Goal: Task Accomplishment & Management: Manage account settings

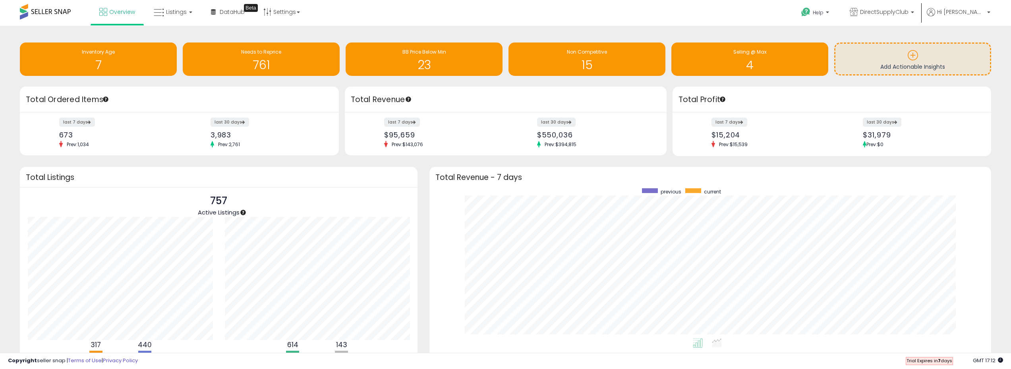
click at [365, 11] on div "Overview Listings DataHub Beta" at bounding box center [329, 17] width 670 height 34
click at [770, 85] on div "Retrieving insights data.. Inventory Age 7 Needs to Reprice 761 BB Price Below …" at bounding box center [505, 60] width 983 height 53
click at [181, 17] on link "Listings" at bounding box center [173, 12] width 50 height 24
click at [175, 34] on icon at bounding box center [179, 39] width 35 height 10
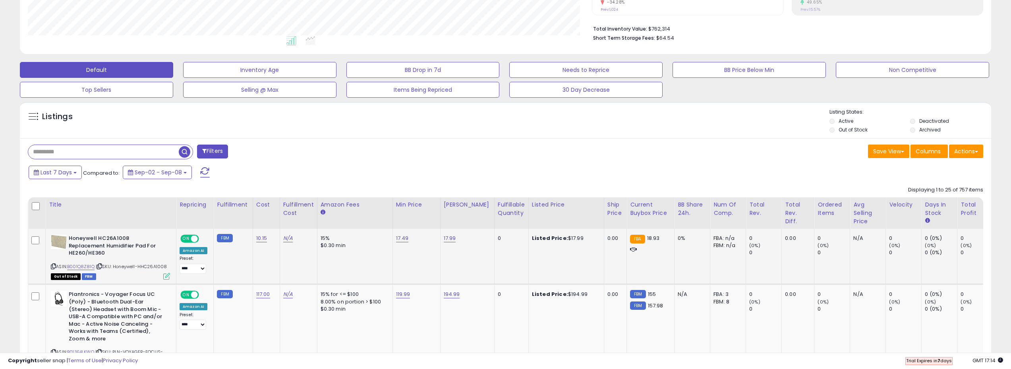
scroll to position [199, 0]
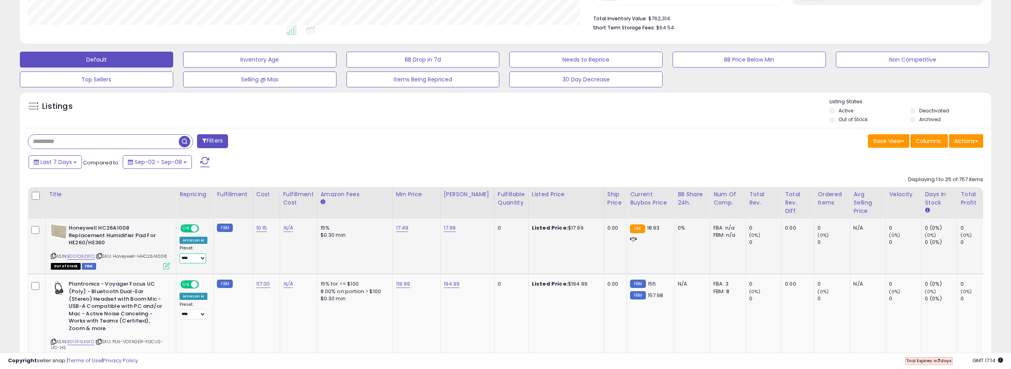
click at [200, 253] on select "**********" at bounding box center [193, 258] width 27 height 10
click at [326, 149] on div "Filters" at bounding box center [264, 142] width 484 height 16
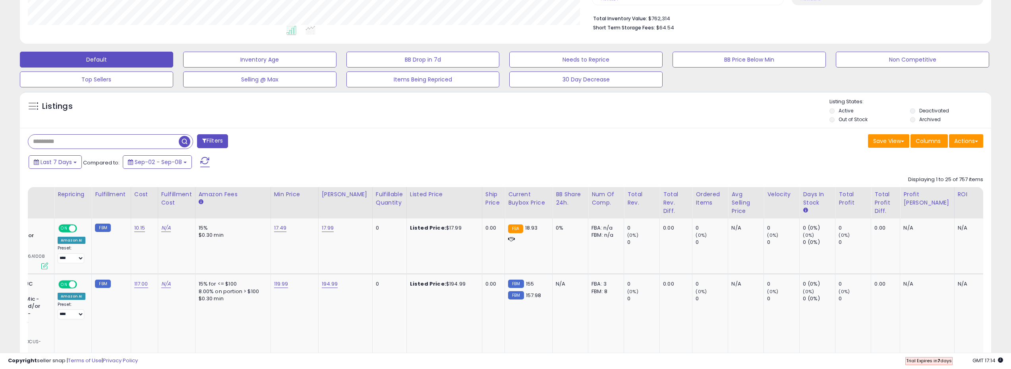
scroll to position [0, 172]
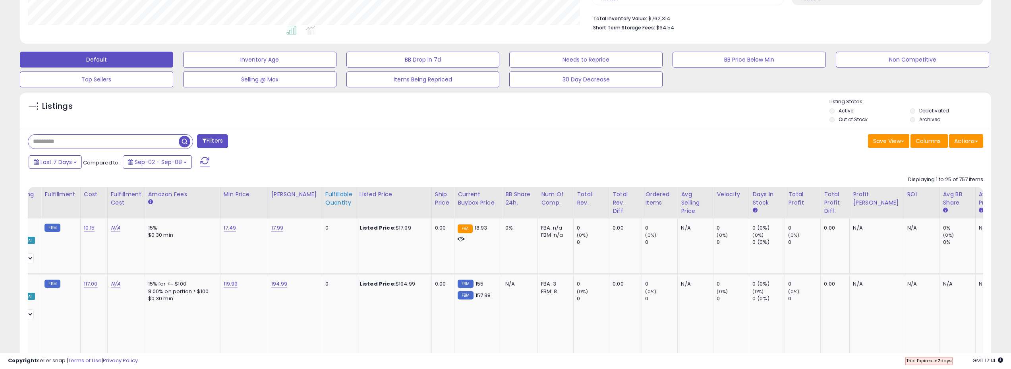
click at [331, 199] on div "Fulfillable Quantity" at bounding box center [338, 198] width 27 height 17
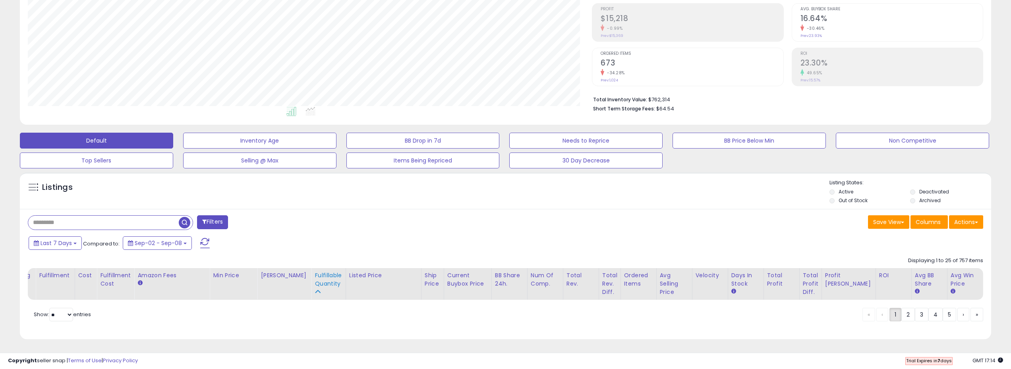
scroll to position [0, 35]
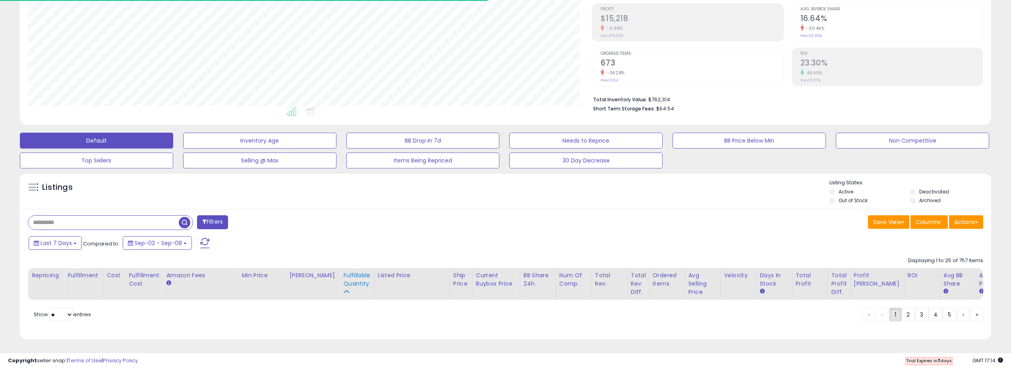
click at [345, 271] on div "Fulfillable Quantity" at bounding box center [356, 279] width 27 height 17
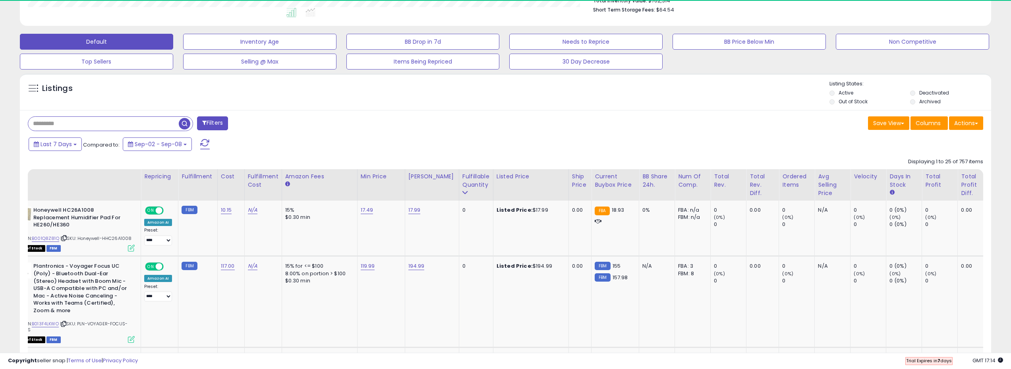
scroll to position [0, 0]
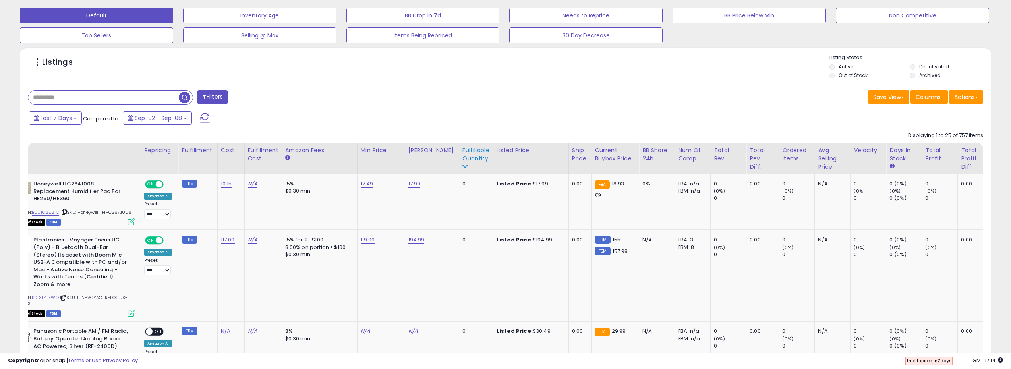
click at [462, 165] on div "Fulfillable Quantity" at bounding box center [475, 158] width 27 height 25
click at [532, 112] on div "Last 7 Days Compared to: Sep-02 - Sep-08" at bounding box center [385, 119] width 716 height 18
click at [463, 153] on div "Fulfillable Quantity" at bounding box center [475, 154] width 27 height 17
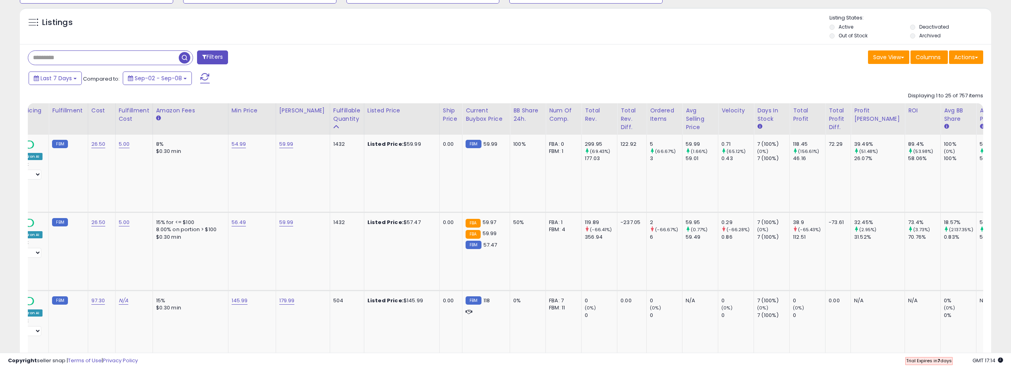
drag, startPoint x: 533, startPoint y: 355, endPoint x: 563, endPoint y: 359, distance: 29.6
click at [563, 359] on div "Copyright seller snap | Terms of Use | Privacy Policy GMT 17:14 Trial Expires i…" at bounding box center [505, 361] width 1011 height 16
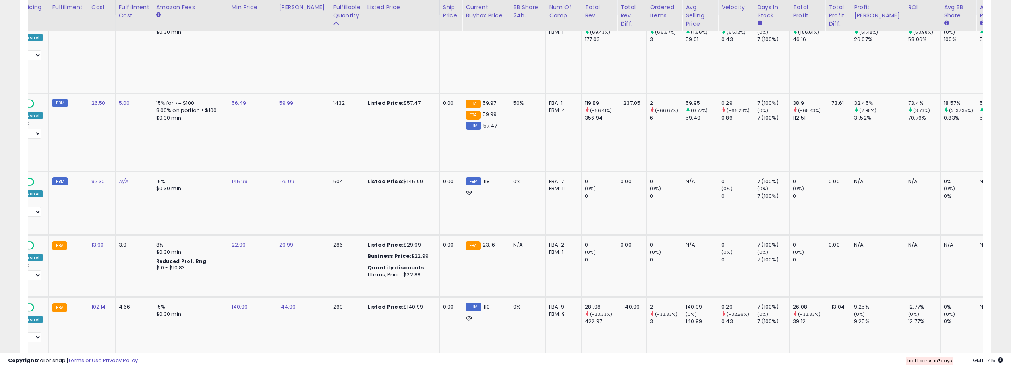
drag, startPoint x: 516, startPoint y: 353, endPoint x: 395, endPoint y: 353, distance: 120.7
click at [395, 353] on div "Copyright seller snap | Terms of Use | Privacy Policy GMT 17:15 Trial Expires i…" at bounding box center [505, 361] width 1011 height 16
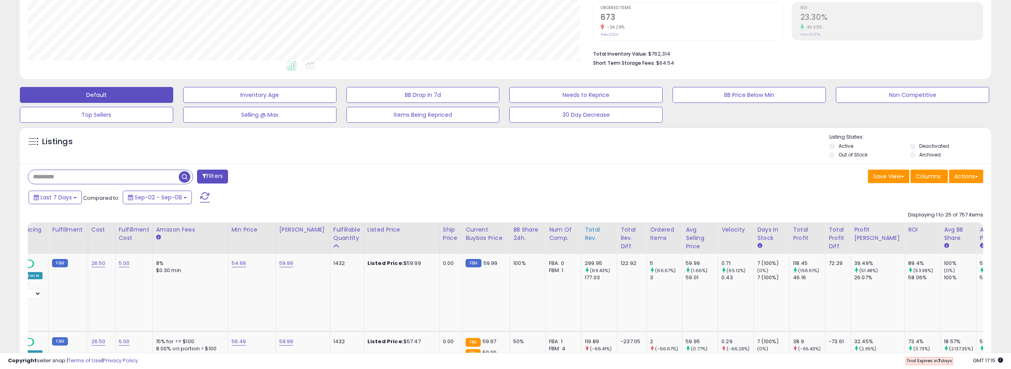
click at [585, 236] on div "Total Rev." at bounding box center [599, 234] width 29 height 17
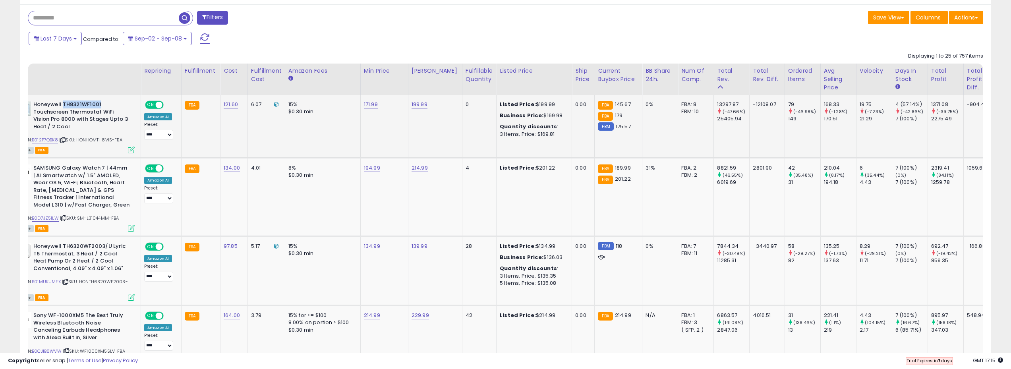
drag, startPoint x: 111, startPoint y: 102, endPoint x: 62, endPoint y: 106, distance: 49.0
click at [62, 106] on b "Honeywell TH8321WF1001 Touchscreen Thermostat WiFi Vision Pro 8000 with Stages …" at bounding box center [81, 116] width 97 height 31
copy b "TH8321WF1001"
drag, startPoint x: 112, startPoint y: 139, endPoint x: 80, endPoint y: 141, distance: 32.3
click at [80, 141] on div "ASIN: B012P7QBK8 | SKU: HONHOMTH8VIS-FBA Active FBA" at bounding box center [74, 127] width 119 height 52
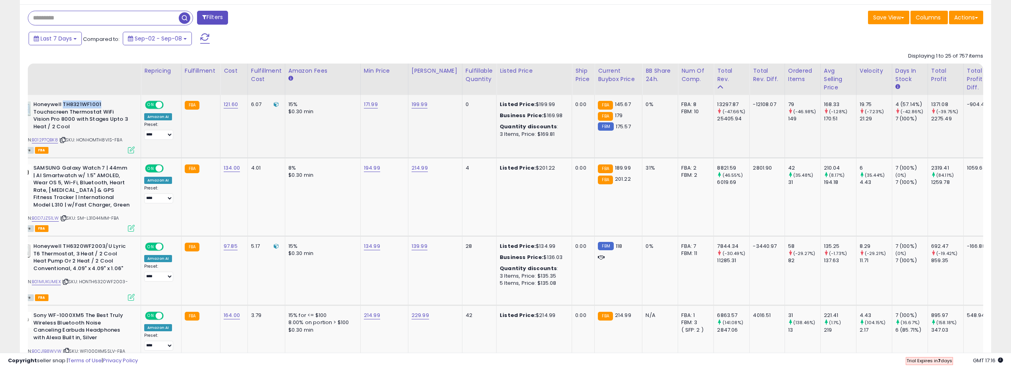
copy span "HONHOMTH8VIS-FBA"
drag, startPoint x: 460, startPoint y: 107, endPoint x: 455, endPoint y: 107, distance: 5.6
click at [465, 107] on div "0" at bounding box center [477, 104] width 25 height 7
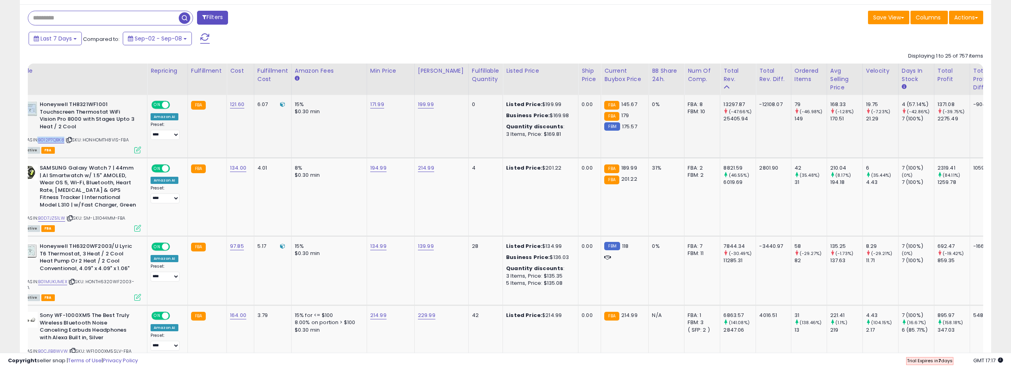
scroll to position [0, 29]
drag, startPoint x: 60, startPoint y: 140, endPoint x: 35, endPoint y: 140, distance: 25.0
click at [34, 138] on div "ASIN: B012P7QBK8 | SKU: HONHOMTH8VIS-FBA Active FBA" at bounding box center [81, 127] width 119 height 52
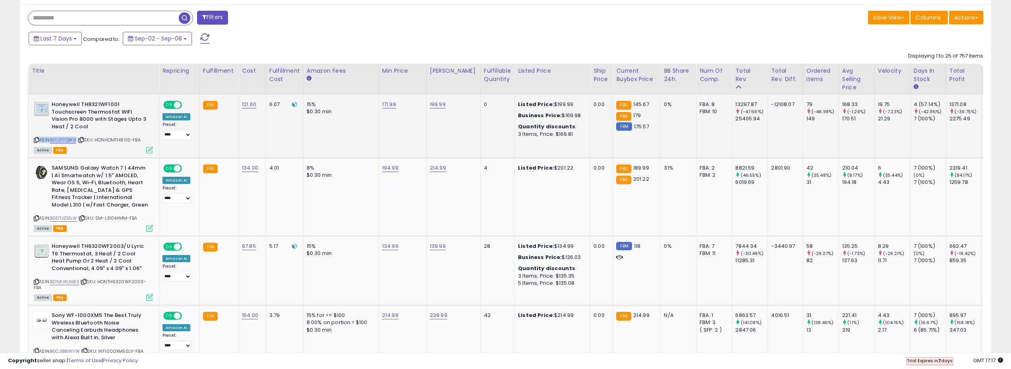
copy div "ASIN: B012P7QBK8"
drag, startPoint x: 747, startPoint y: 104, endPoint x: 732, endPoint y: 103, distance: 15.1
click at [735, 103] on div "13297.87" at bounding box center [751, 104] width 32 height 7
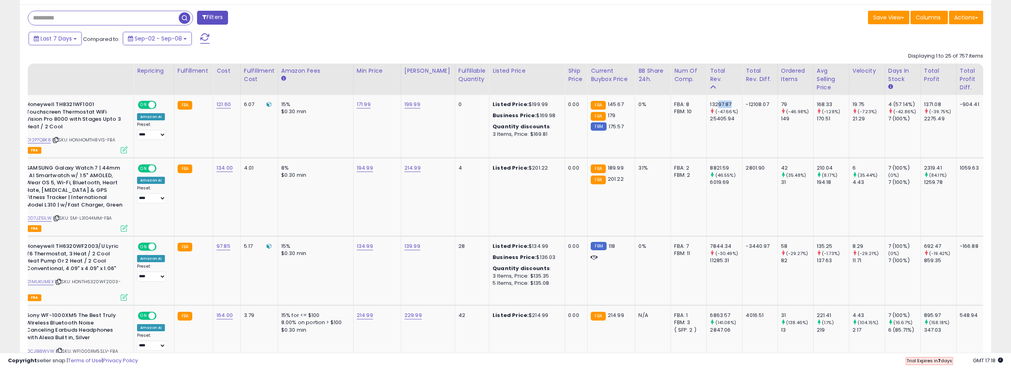
scroll to position [0, 26]
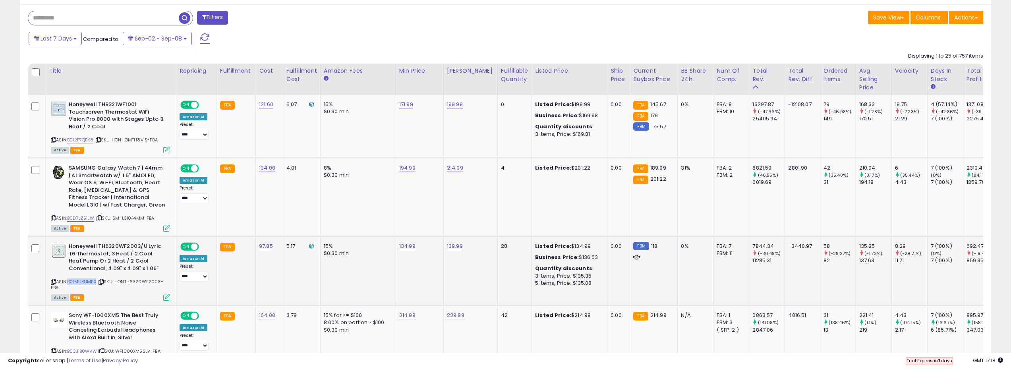
drag, startPoint x: 95, startPoint y: 281, endPoint x: 70, endPoint y: 284, distance: 25.2
click at [70, 284] on div "ASIN: B01MUKUMEX | SKU: HONTH6320WF2003-FBA Active FBA" at bounding box center [110, 271] width 119 height 57
copy link "B01MUKUMEX"
click at [501, 243] on div "28" at bounding box center [513, 246] width 25 height 7
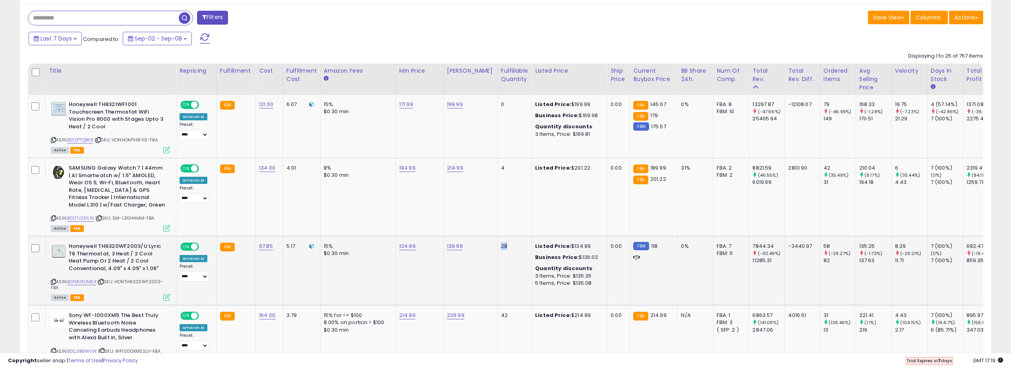
click at [498, 251] on td "28" at bounding box center [514, 270] width 34 height 69
click at [501, 248] on div "28" at bounding box center [513, 246] width 25 height 7
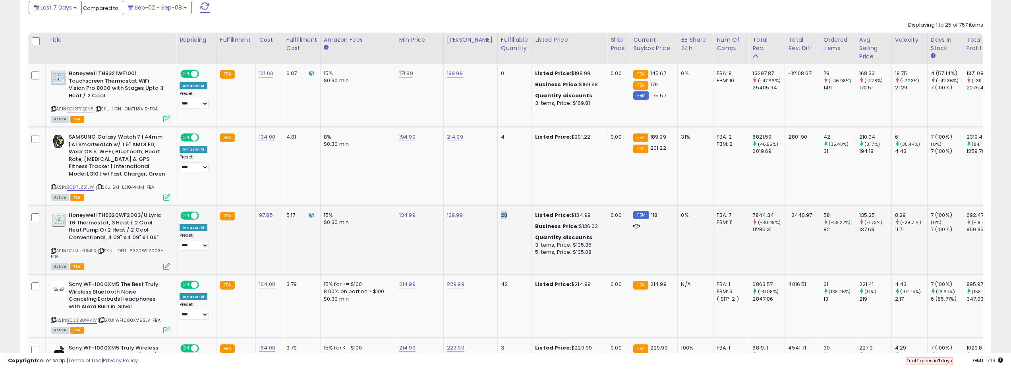
scroll to position [362, 0]
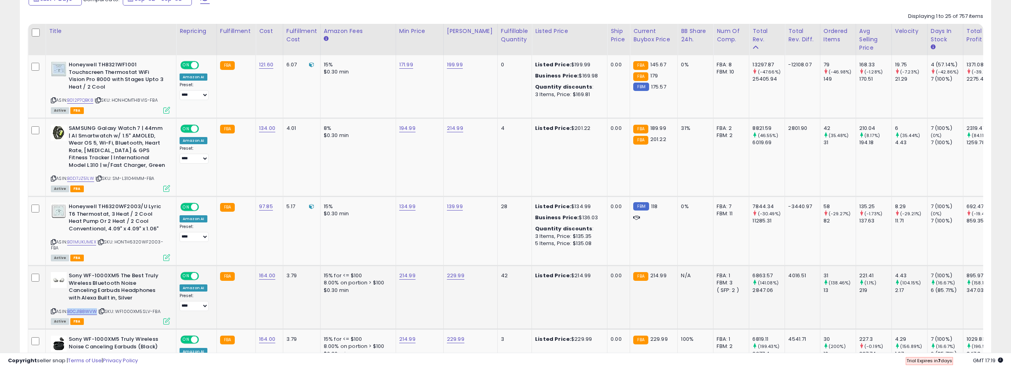
drag, startPoint x: 69, startPoint y: 311, endPoint x: 98, endPoint y: 311, distance: 29.8
click at [98, 311] on div "ASIN: B0CJ1B8WVW | SKU: WF1000XM5SLV-FBA Active FBA" at bounding box center [110, 298] width 119 height 52
copy link "B0CJ1B8WVW"
drag, startPoint x: 67, startPoint y: 242, endPoint x: 96, endPoint y: 244, distance: 29.1
click at [96, 244] on div "ASIN: B01MUKUMEX | SKU: HONTH6320WF2003-FBA Active FBA" at bounding box center [110, 231] width 119 height 57
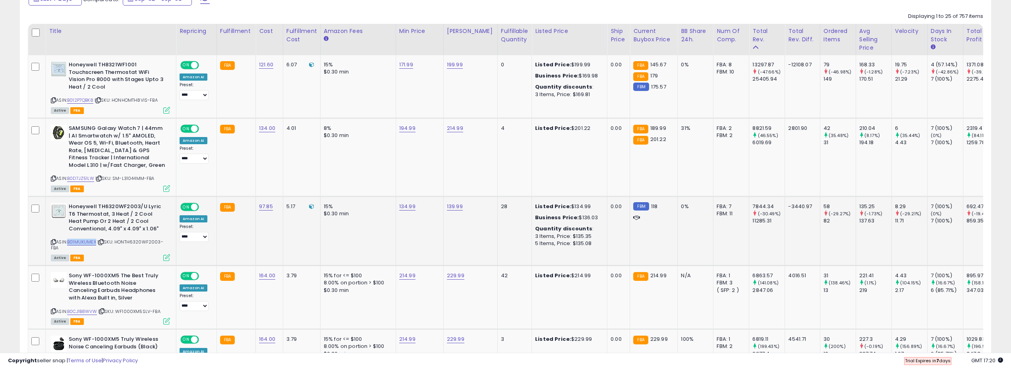
copy div ": B01MUKUMEX"
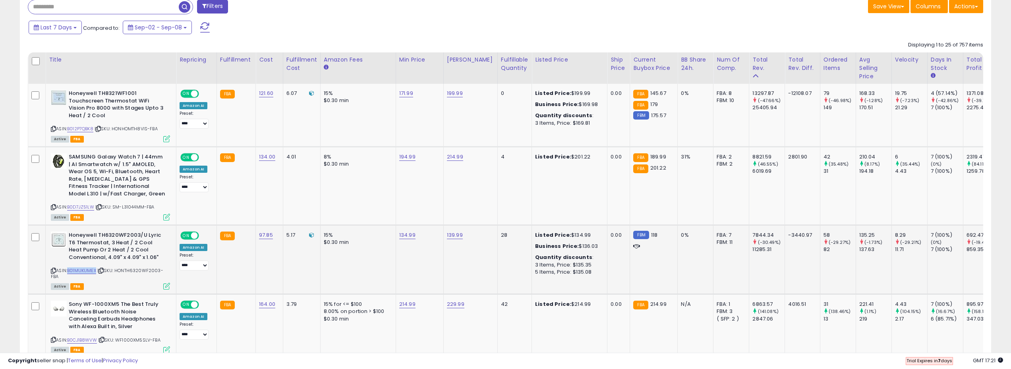
scroll to position [322, 0]
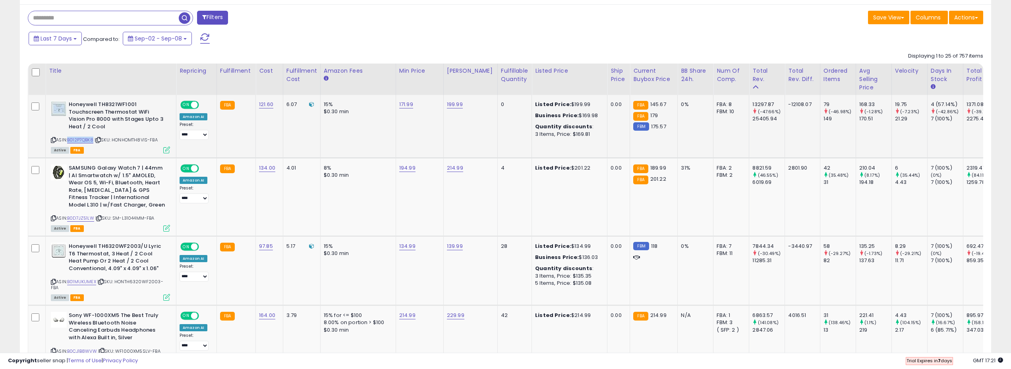
drag, startPoint x: 95, startPoint y: 140, endPoint x: 70, endPoint y: 140, distance: 25.0
click at [70, 140] on div "ASIN: B012P7QBK8 | SKU: HONHOMTH8VIS-FBA Active FBA" at bounding box center [110, 127] width 119 height 52
copy link "B012P7QBK8"
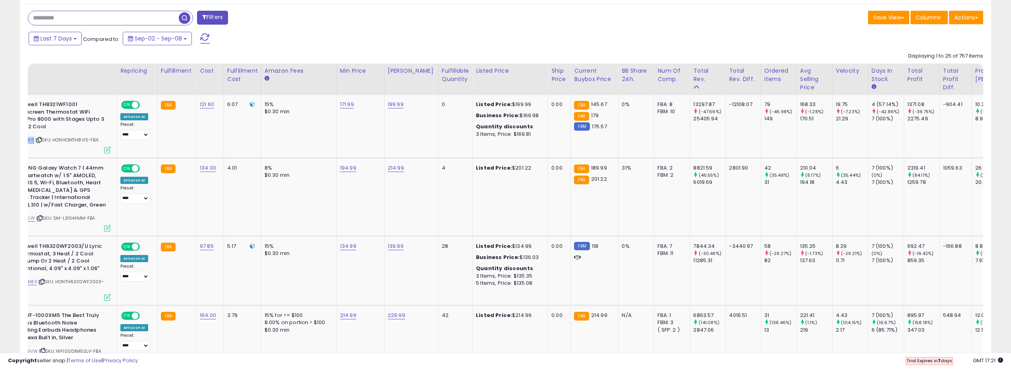
scroll to position [0, 180]
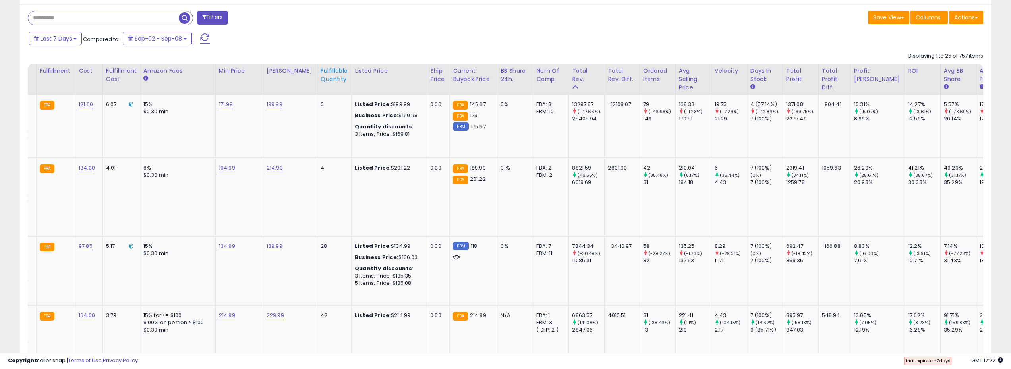
click at [332, 78] on div "Fulfillable Quantity" at bounding box center [334, 75] width 27 height 17
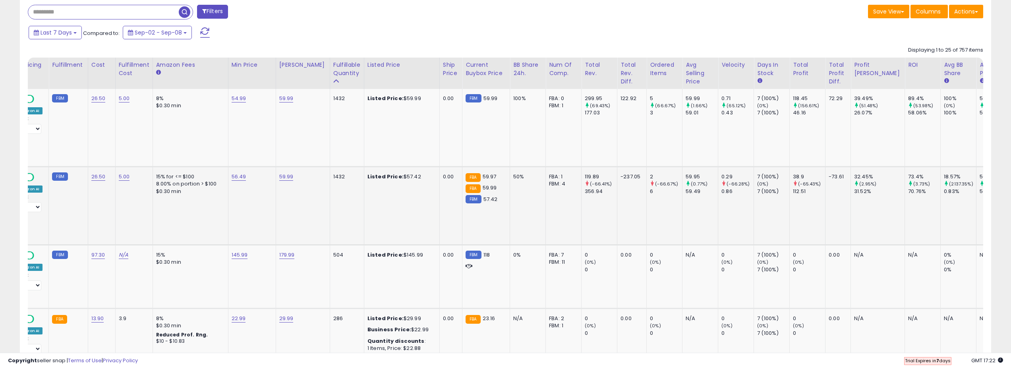
scroll to position [362, 0]
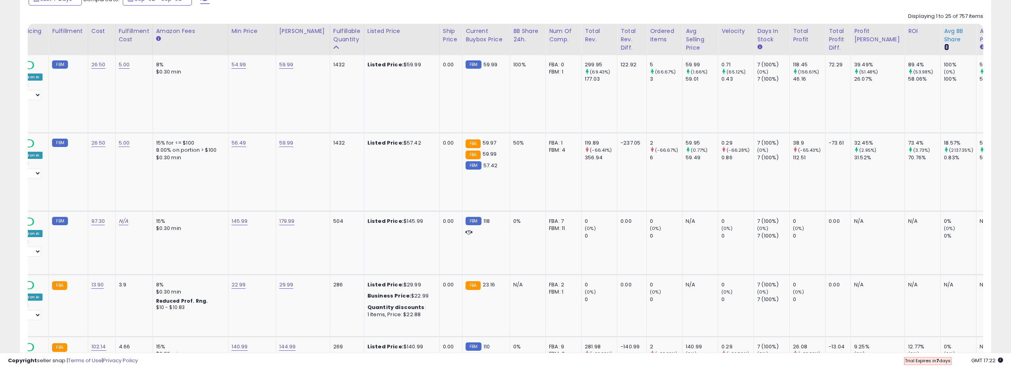
click at [944, 46] on icon at bounding box center [946, 46] width 5 height 5
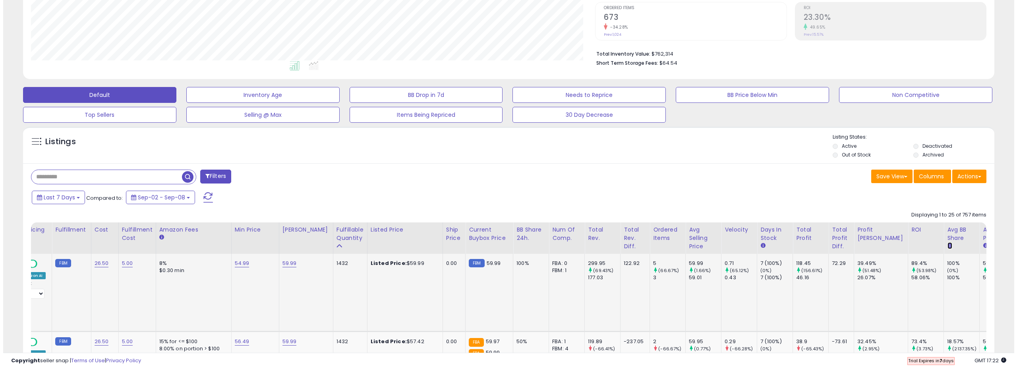
scroll to position [44, 0]
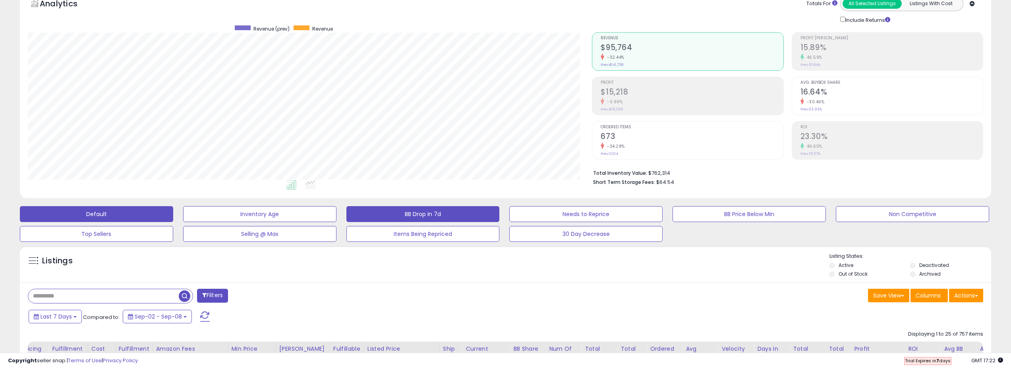
click at [469, 219] on button "BB Drop in 7d" at bounding box center [422, 214] width 153 height 16
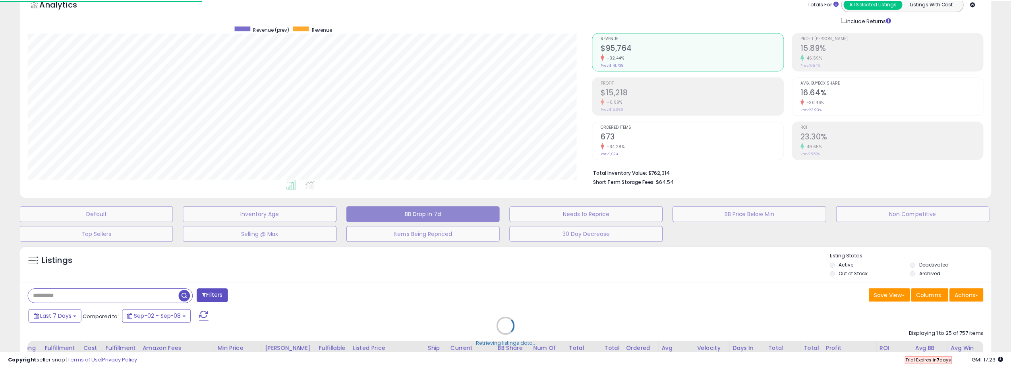
scroll to position [0, 29]
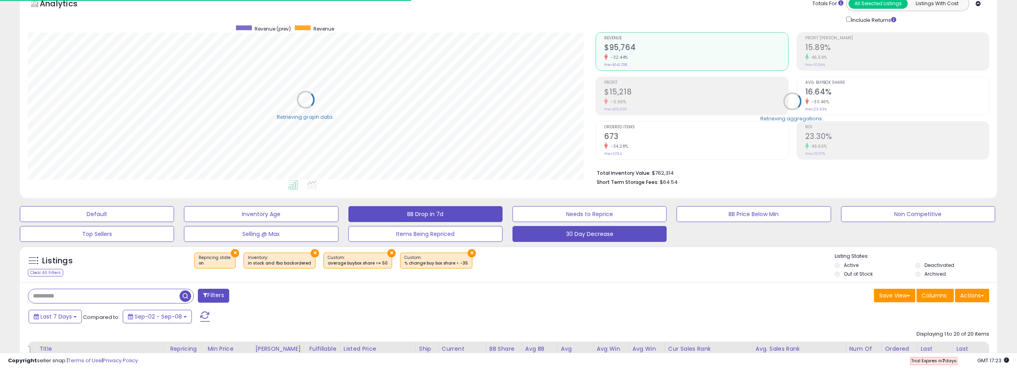
select select "**"
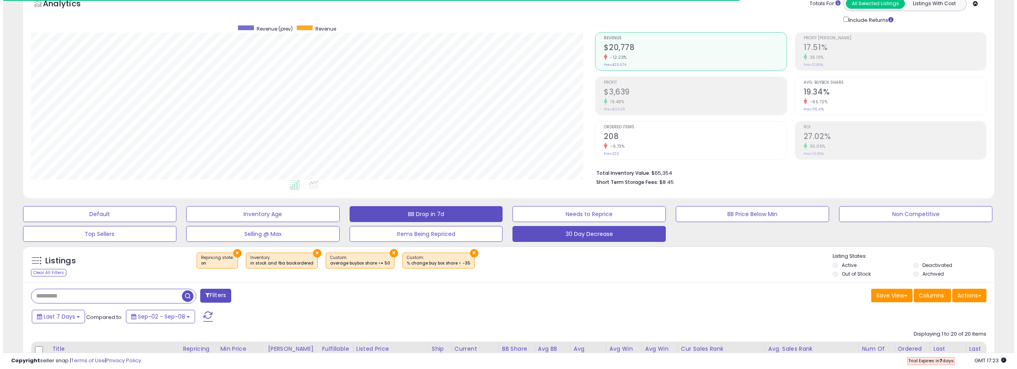
scroll to position [163, 564]
click at [582, 235] on button "30 Day Decrease" at bounding box center [585, 234] width 153 height 16
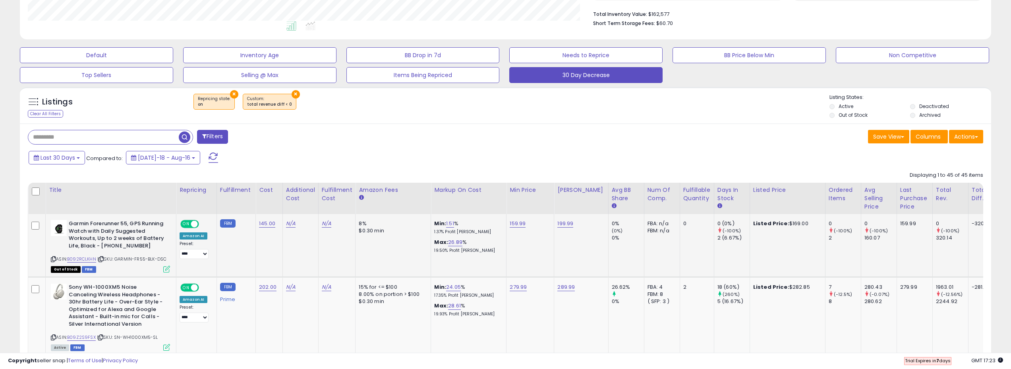
scroll to position [362, 0]
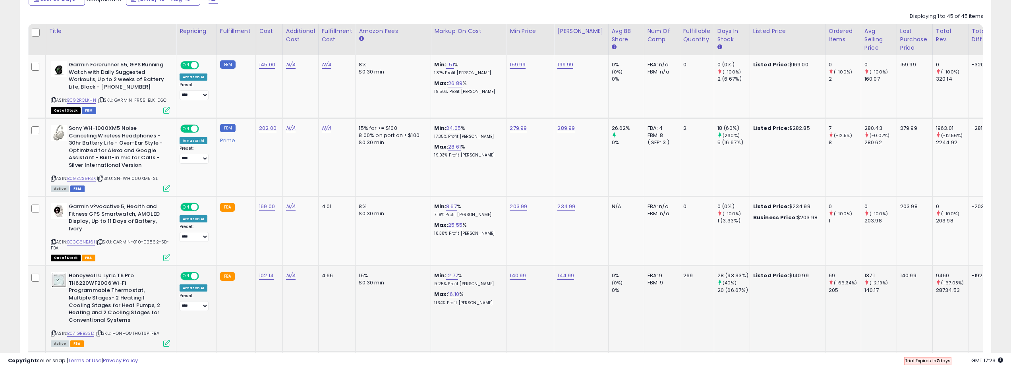
click at [936, 273] on div "9460" at bounding box center [952, 275] width 32 height 7
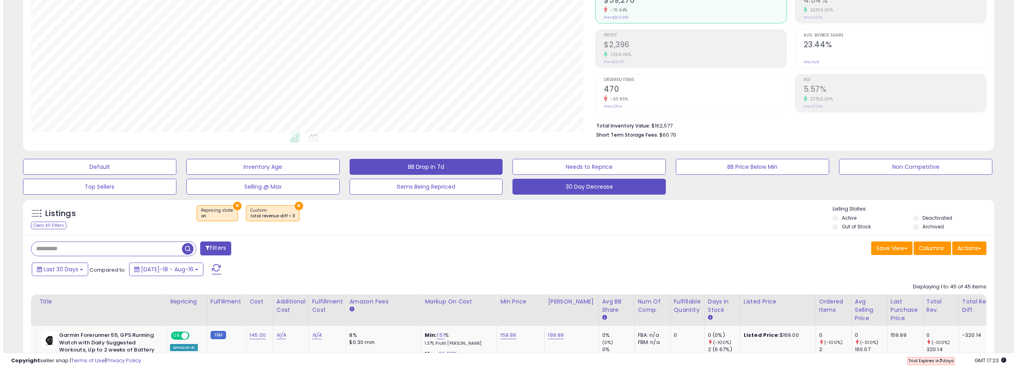
scroll to position [84, 0]
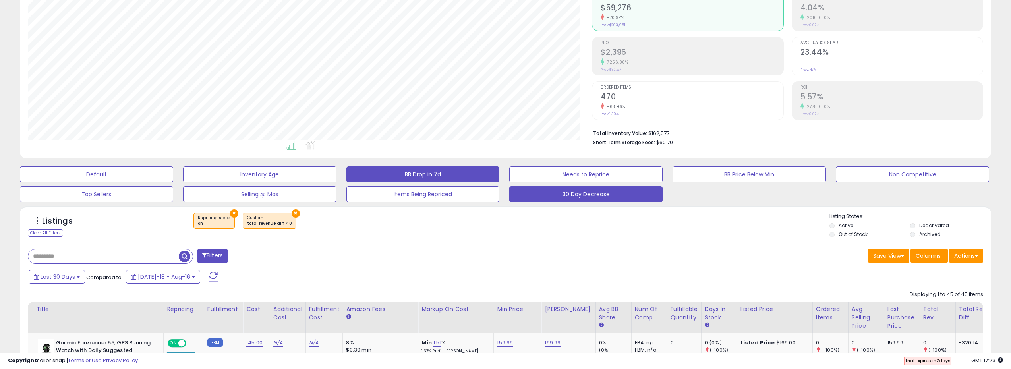
click at [439, 177] on button "BB Drop in 7d" at bounding box center [422, 174] width 153 height 16
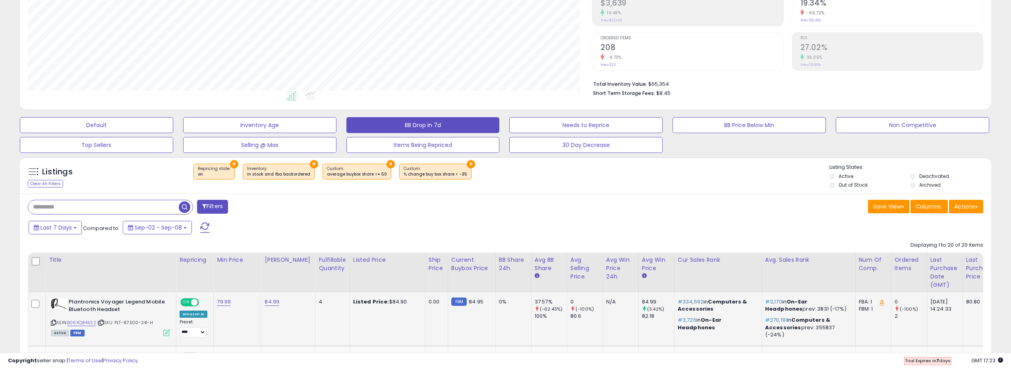
scroll to position [243, 0]
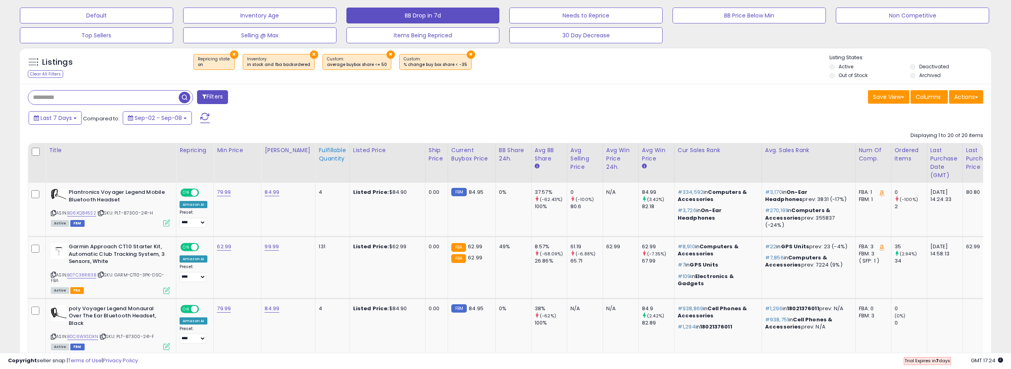
click at [322, 168] on th "Fulfillable Quantity" at bounding box center [332, 163] width 34 height 40
click at [328, 153] on div "Fulfillable Quantity" at bounding box center [332, 154] width 27 height 17
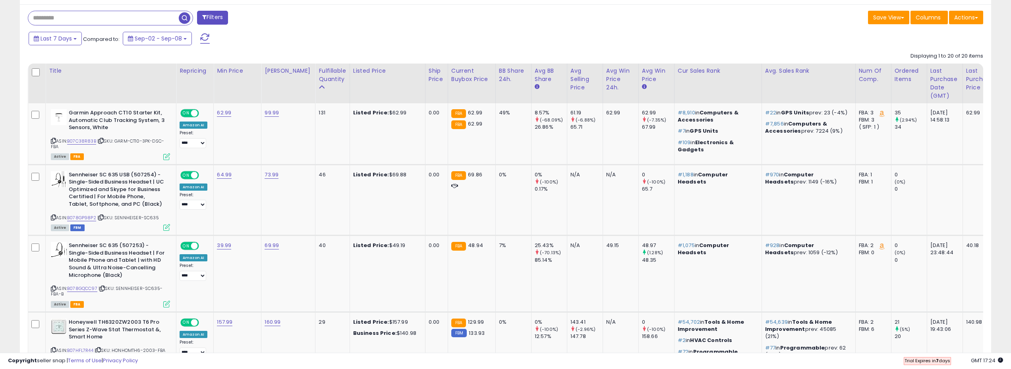
scroll to position [0, 1]
click at [191, 208] on select "**********" at bounding box center [191, 205] width 27 height 10
click at [191, 205] on select "**********" at bounding box center [191, 205] width 27 height 10
drag, startPoint x: 95, startPoint y: 216, endPoint x: 69, endPoint y: 216, distance: 26.6
click at [69, 216] on div "ASIN: B078GP98P2 | SKU: SENNHEISER-SC635 Active FBM" at bounding box center [109, 200] width 119 height 59
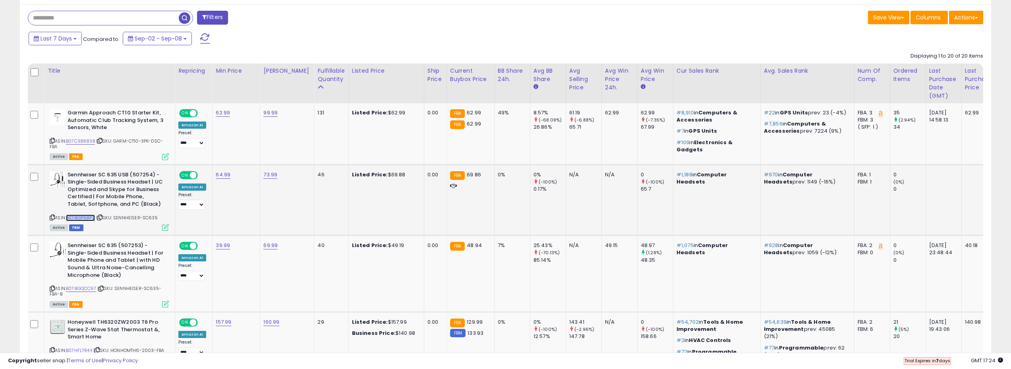
click at [90, 216] on link "B078GP98P2" at bounding box center [80, 217] width 29 height 7
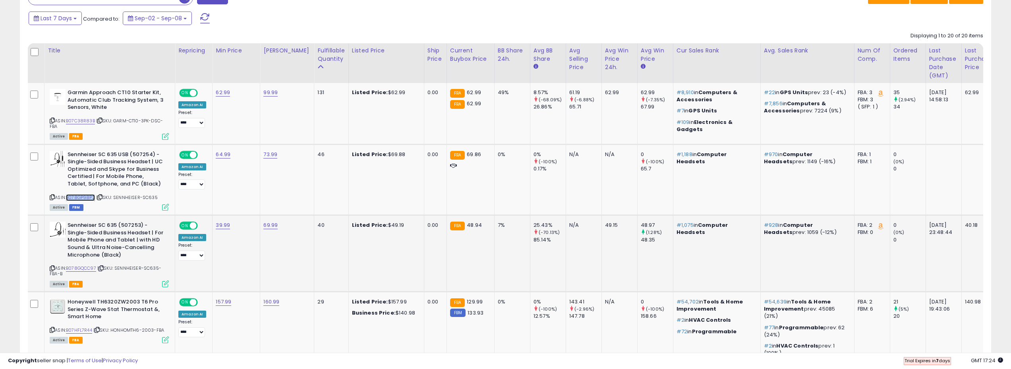
scroll to position [362, 0]
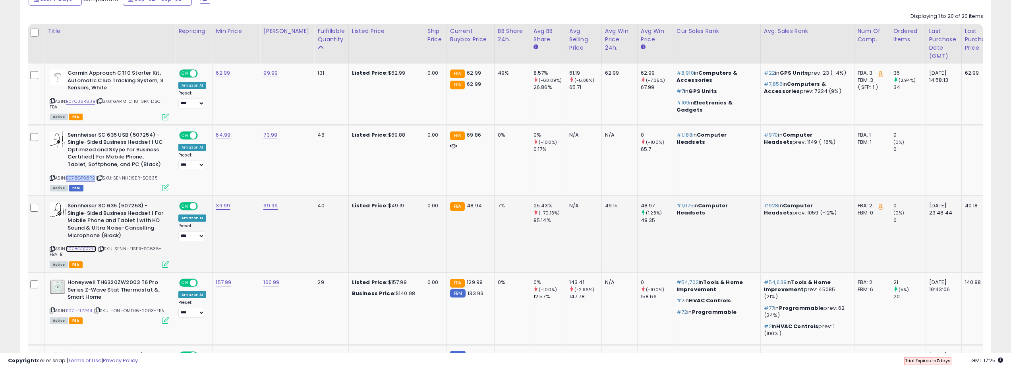
click at [84, 247] on link "B078GQCC97" at bounding box center [81, 248] width 30 height 7
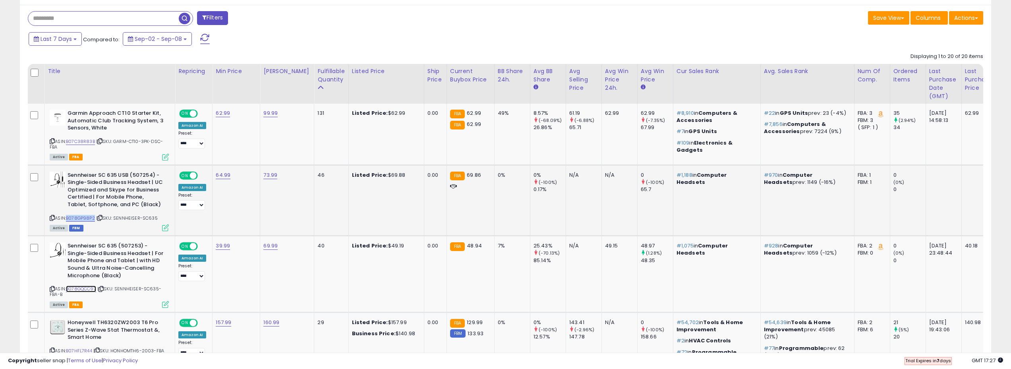
scroll to position [322, 0]
drag, startPoint x: 895, startPoint y: 346, endPoint x: 923, endPoint y: 350, distance: 28.5
click at [923, 350] on div at bounding box center [505, 349] width 955 height 8
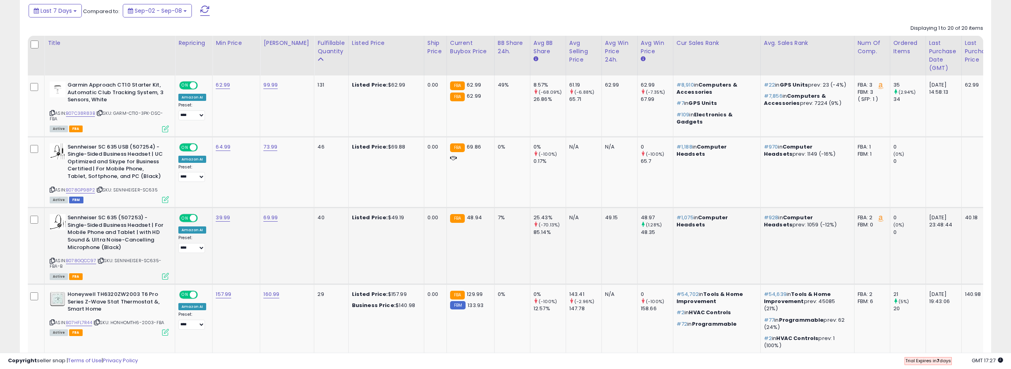
scroll to position [362, 0]
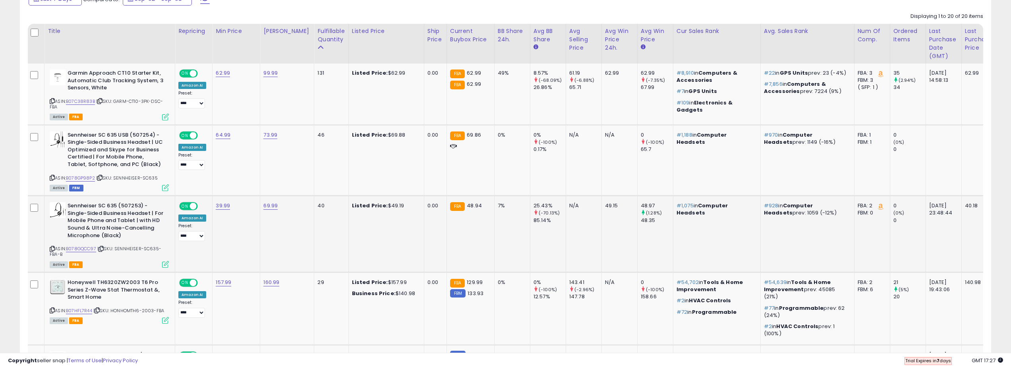
click at [540, 209] on div "(-70.13%)" at bounding box center [549, 212] width 32 height 7
click at [540, 209] on div "25.43%" at bounding box center [549, 205] width 32 height 7
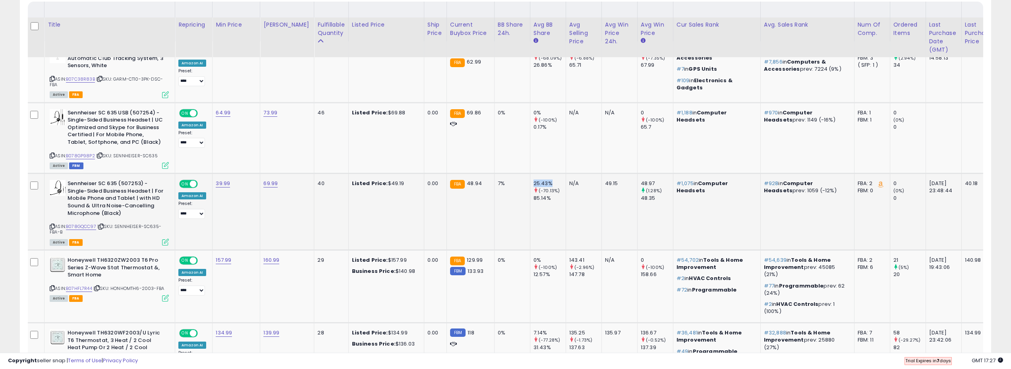
scroll to position [402, 0]
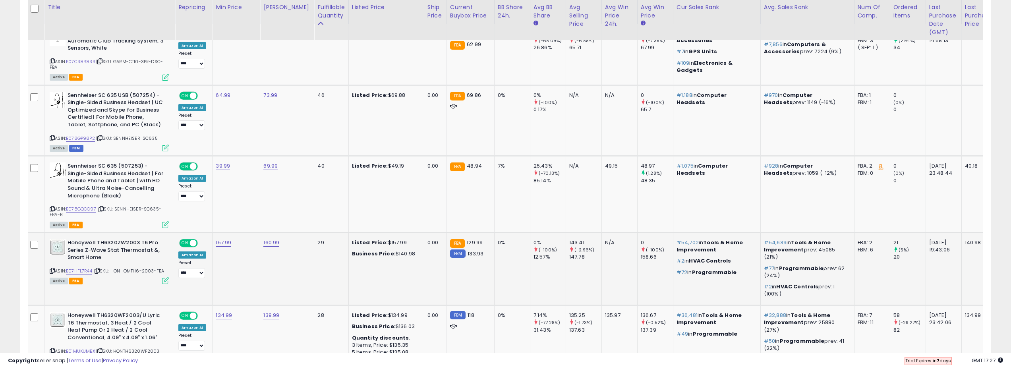
click at [534, 255] on div "12.57%" at bounding box center [549, 256] width 32 height 7
click at [539, 250] on small "(-100%)" at bounding box center [548, 250] width 18 height 6
drag, startPoint x: 113, startPoint y: 270, endPoint x: 167, endPoint y: 272, distance: 54.0
click at [166, 273] on div "ASIN: B07HFL7R44 | SKU: HONHOMTH6-2003-FBA Active FBA" at bounding box center [109, 261] width 119 height 44
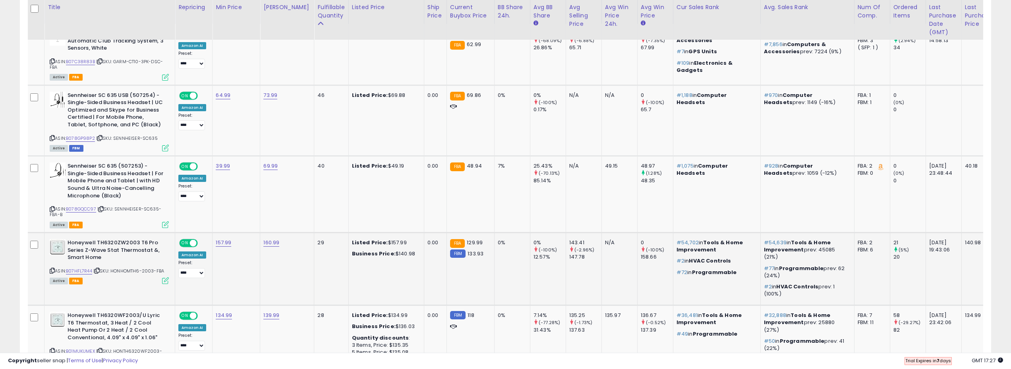
copy span "HONHOMTH6-2003-FBA"
click at [128, 241] on b "Honeywell TH6320ZW2003 T6 Pro Series Z-Wave Stat Thermostat &, Smart Home" at bounding box center [116, 251] width 97 height 24
copy b "TH6320ZW2003"
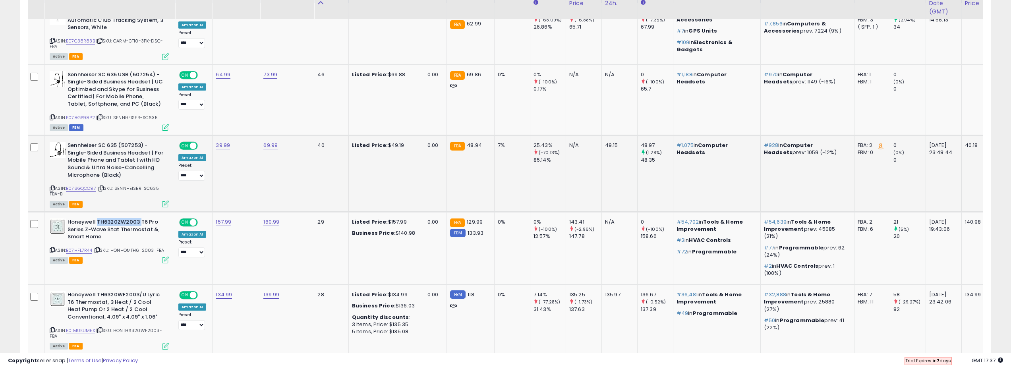
scroll to position [441, 0]
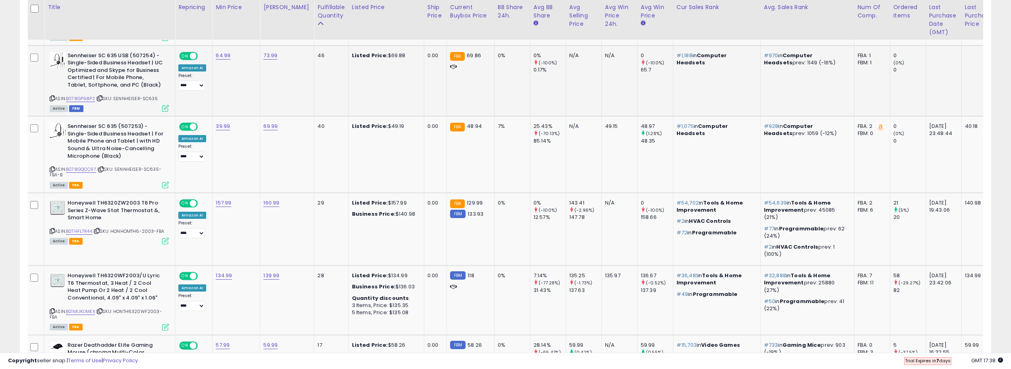
click at [295, 90] on td "73.99" at bounding box center [287, 80] width 54 height 71
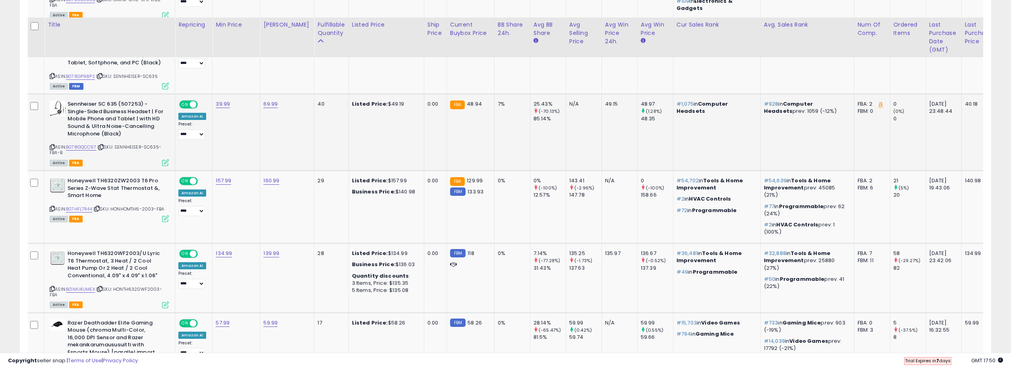
scroll to position [481, 0]
